Goal: Task Accomplishment & Management: Complete application form

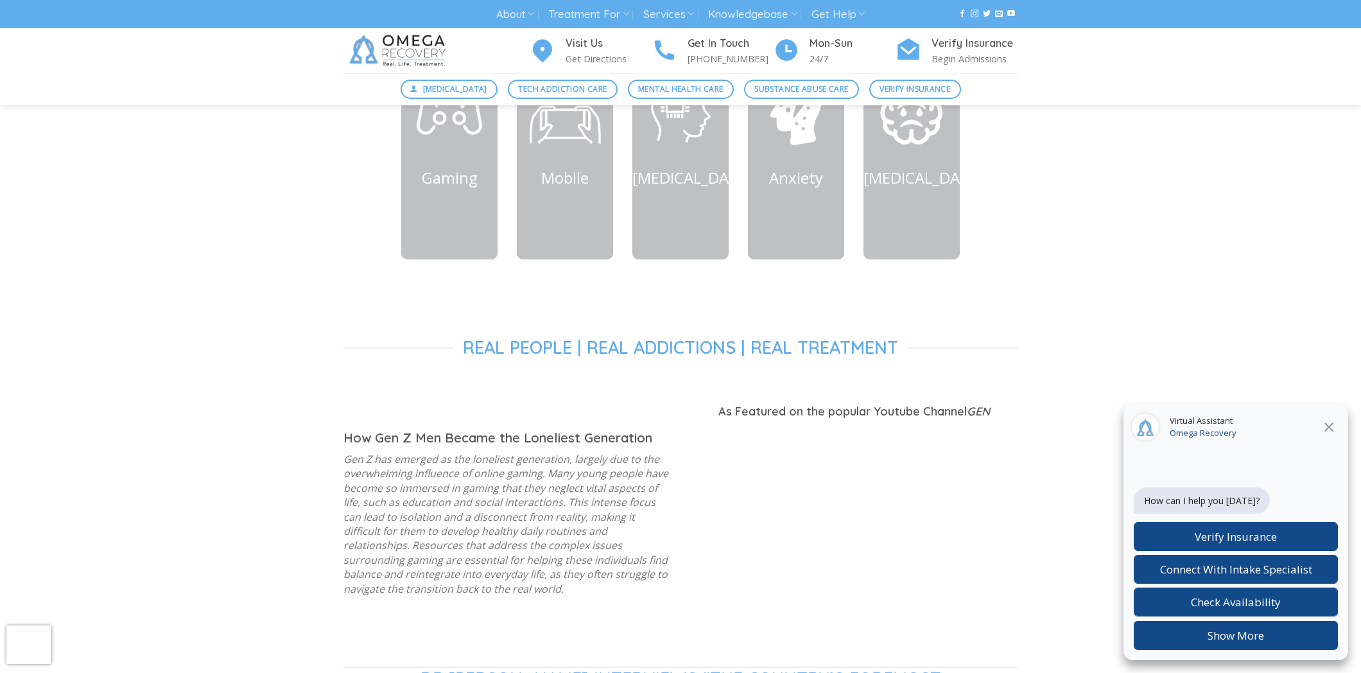
scroll to position [713, 0]
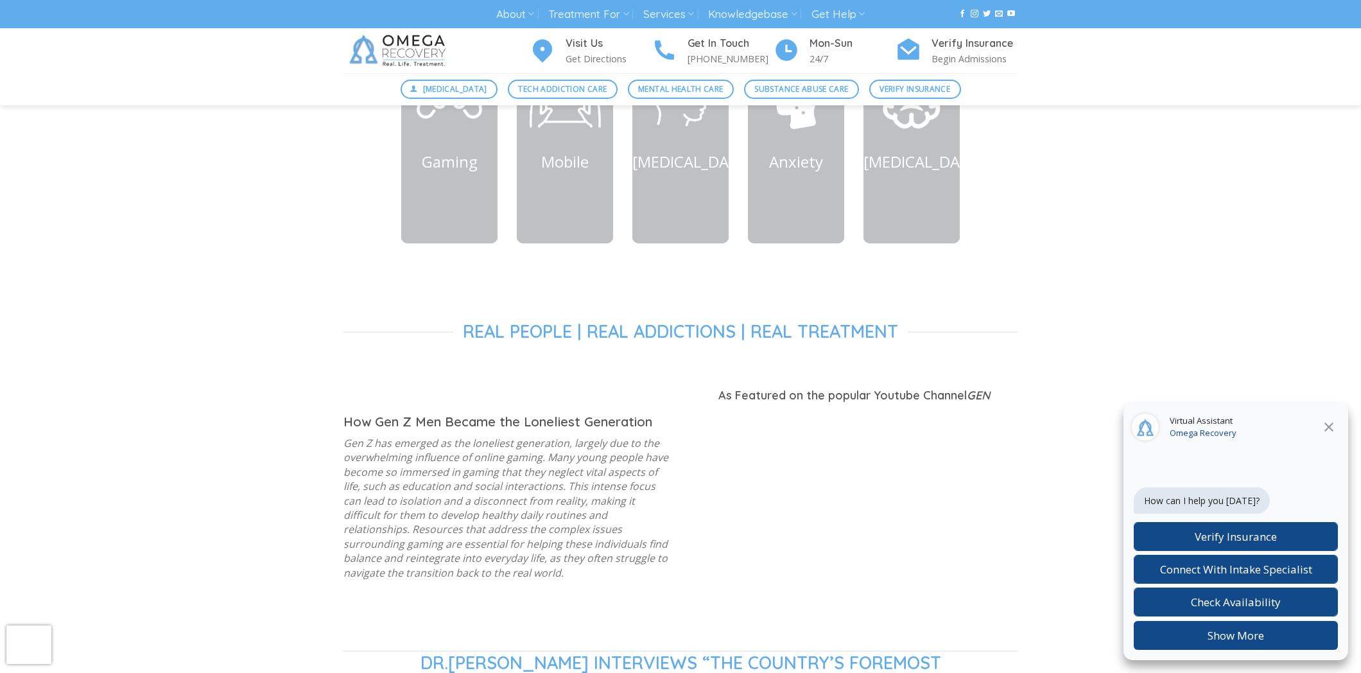
click at [1329, 425] on icon at bounding box center [1328, 426] width 15 height 15
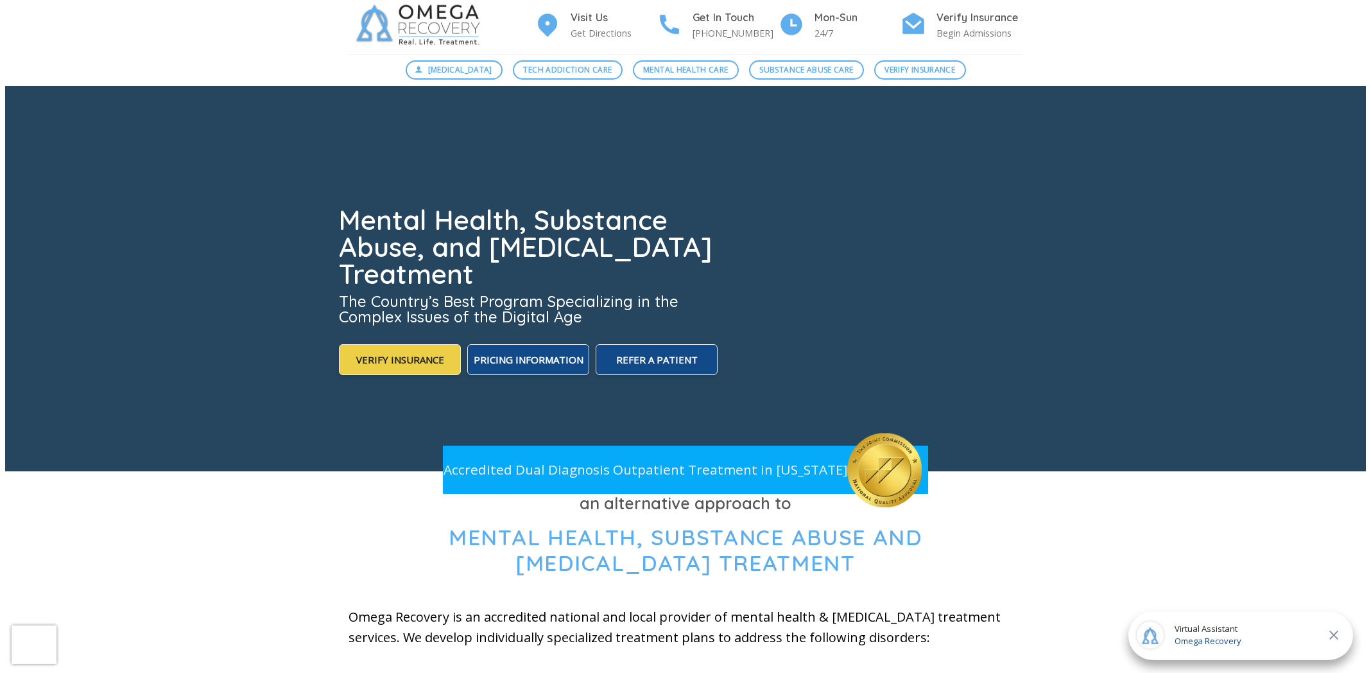
scroll to position [0, 0]
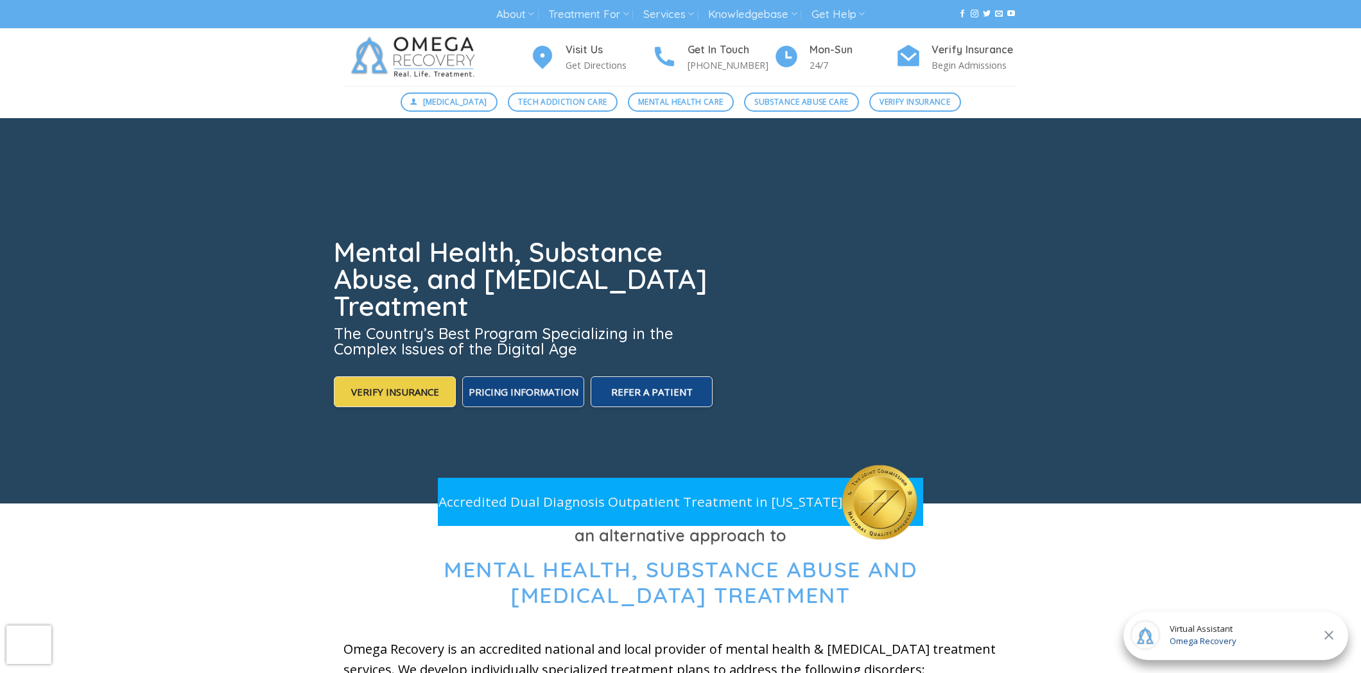
click at [542, 393] on span "Pricing Information" at bounding box center [524, 391] width 110 height 13
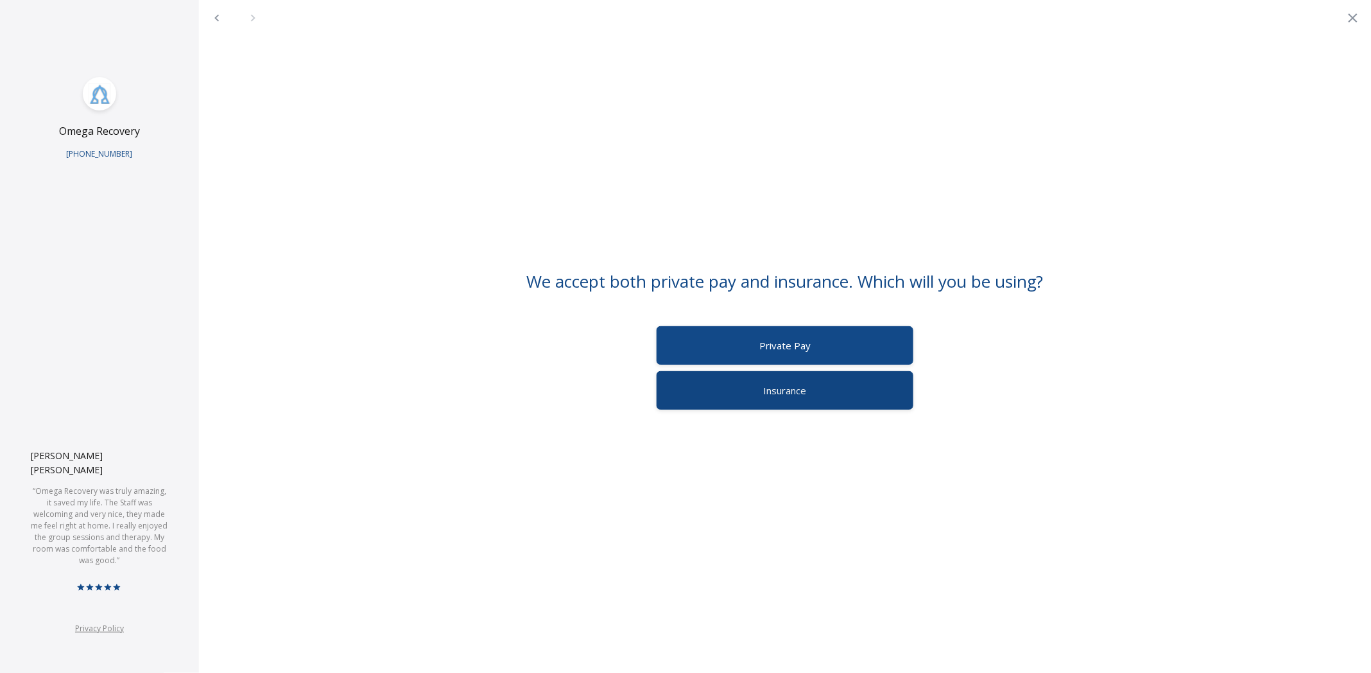
click at [720, 395] on label "Insurance" at bounding box center [785, 390] width 257 height 39
click at [724, 345] on label "Commercial Insurance" at bounding box center [785, 345] width 257 height 39
click at [724, 345] on label "Verify Insurance" at bounding box center [785, 345] width 257 height 39
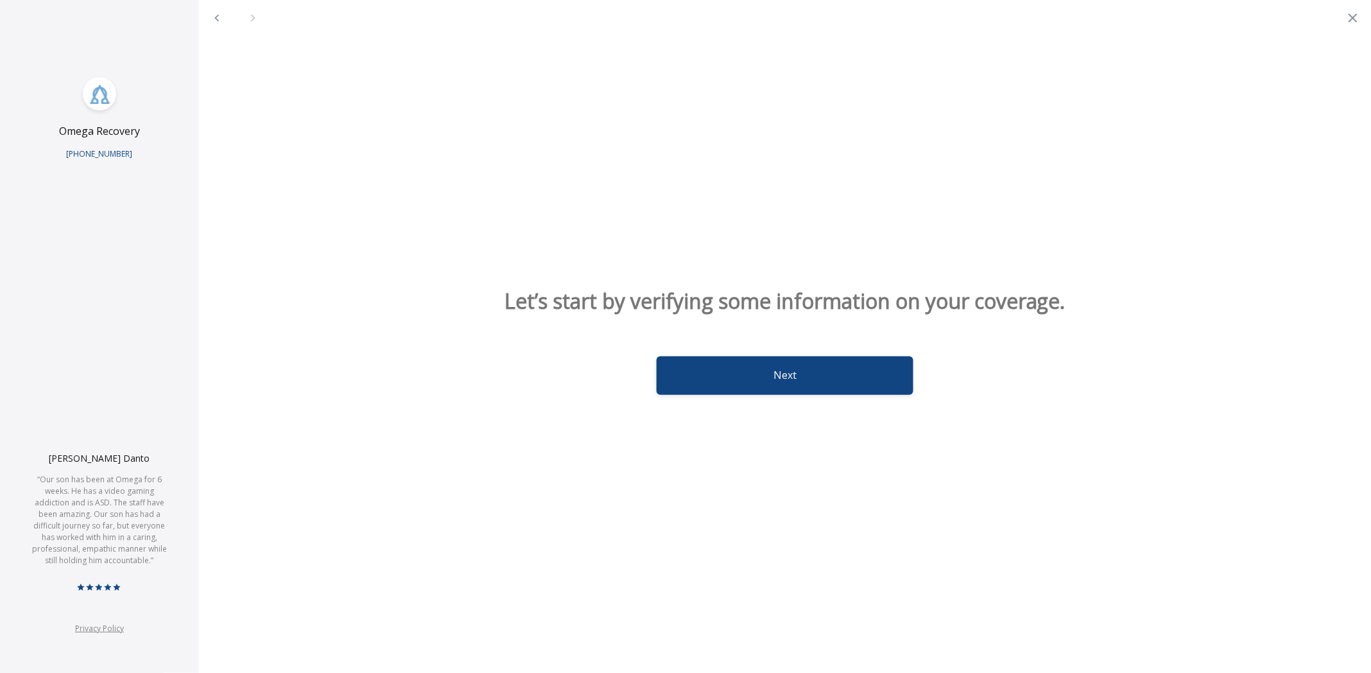
click at [727, 376] on button "Next" at bounding box center [785, 375] width 257 height 39
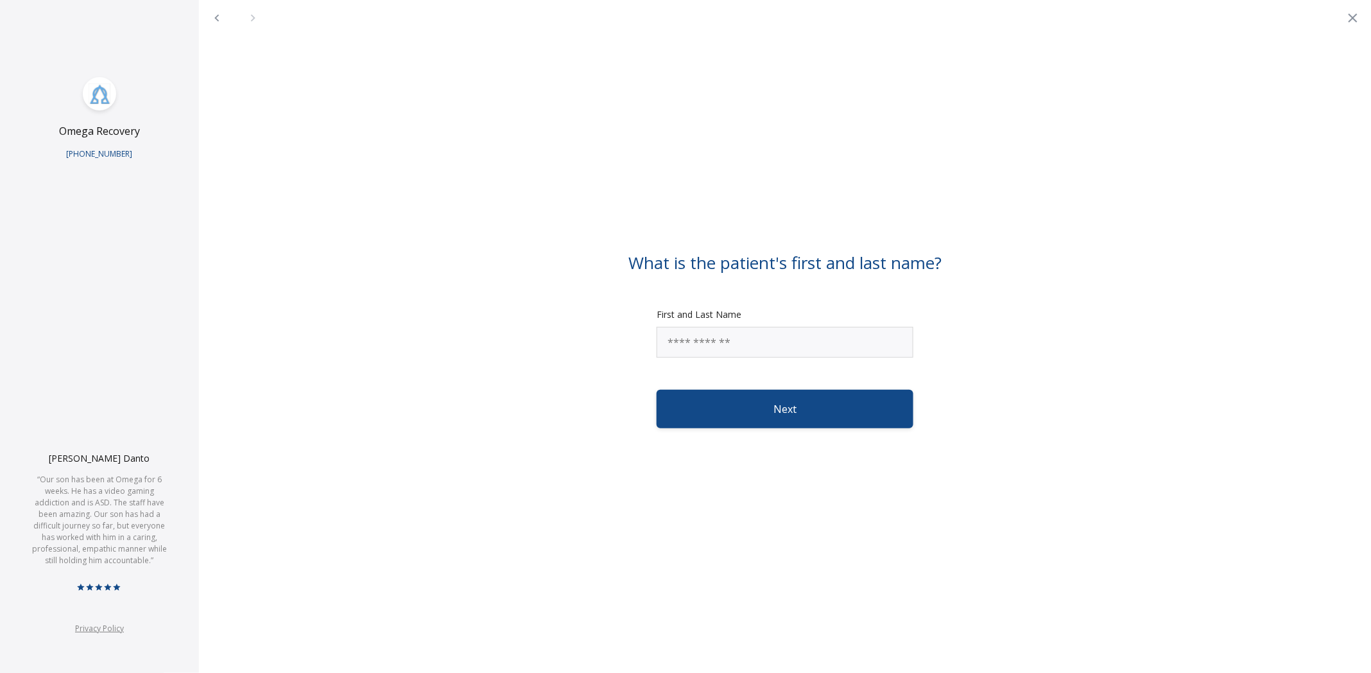
click at [716, 345] on input "First and Last Name" at bounding box center [785, 342] width 257 height 31
type input "**********"
click at [766, 406] on button "Next" at bounding box center [785, 409] width 257 height 39
click at [721, 352] on input "Email Address" at bounding box center [785, 342] width 257 height 31
type input "**********"
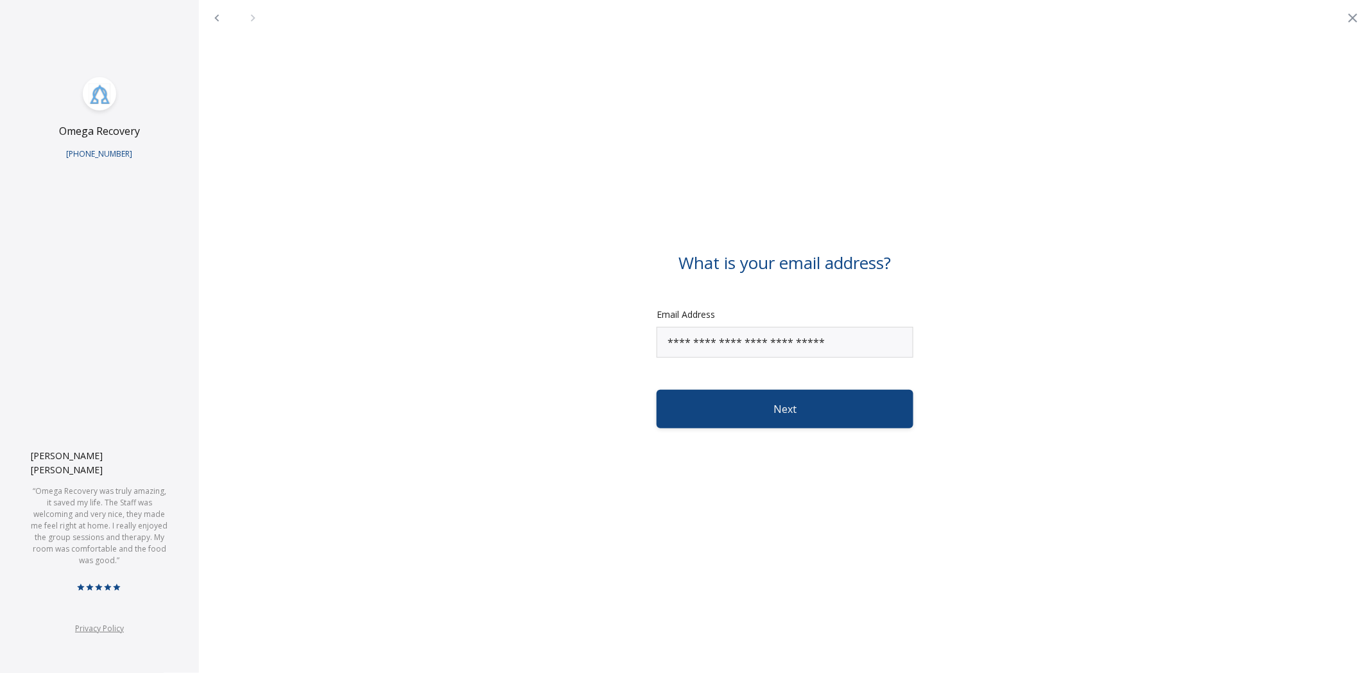
click at [779, 399] on button "Next" at bounding box center [785, 409] width 257 height 39
